Goal: Transaction & Acquisition: Purchase product/service

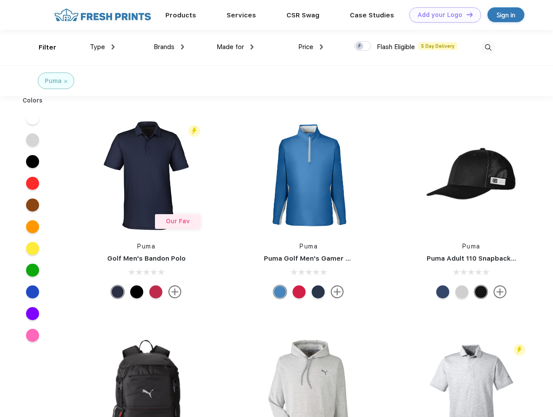
scroll to position [0, 0]
click at [442, 15] on link "Add your Logo Design Tool" at bounding box center [445, 14] width 72 height 15
click at [0, 0] on div "Design Tool" at bounding box center [0, 0] width 0 height 0
click at [466, 14] on link "Add your Logo Design Tool" at bounding box center [445, 14] width 72 height 15
click at [42, 47] on div "Filter" at bounding box center [48, 48] width 18 height 10
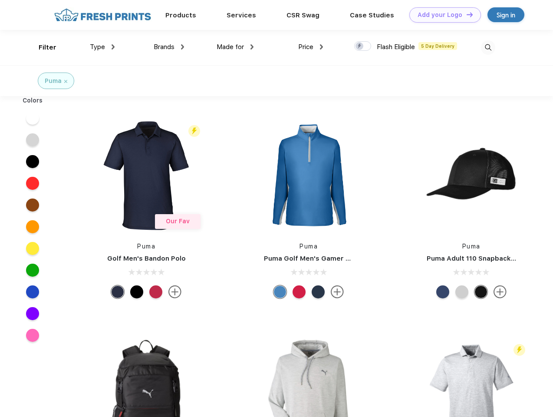
click at [102, 47] on span "Type" at bounding box center [97, 47] width 15 height 8
click at [169, 47] on span "Brands" at bounding box center [164, 47] width 21 height 8
click at [235, 47] on span "Made for" at bounding box center [230, 47] width 27 height 8
click at [311, 47] on span "Price" at bounding box center [305, 47] width 15 height 8
click at [363, 46] on div at bounding box center [362, 46] width 17 height 10
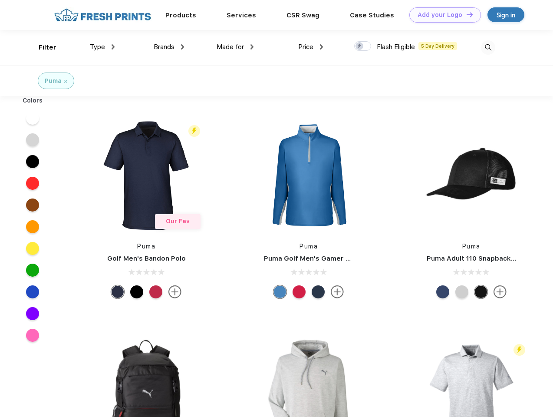
click at [360, 46] on input "checkbox" at bounding box center [357, 44] width 6 height 6
click at [488, 47] on img at bounding box center [488, 47] width 14 height 14
